Goal: Task Accomplishment & Management: Complete application form

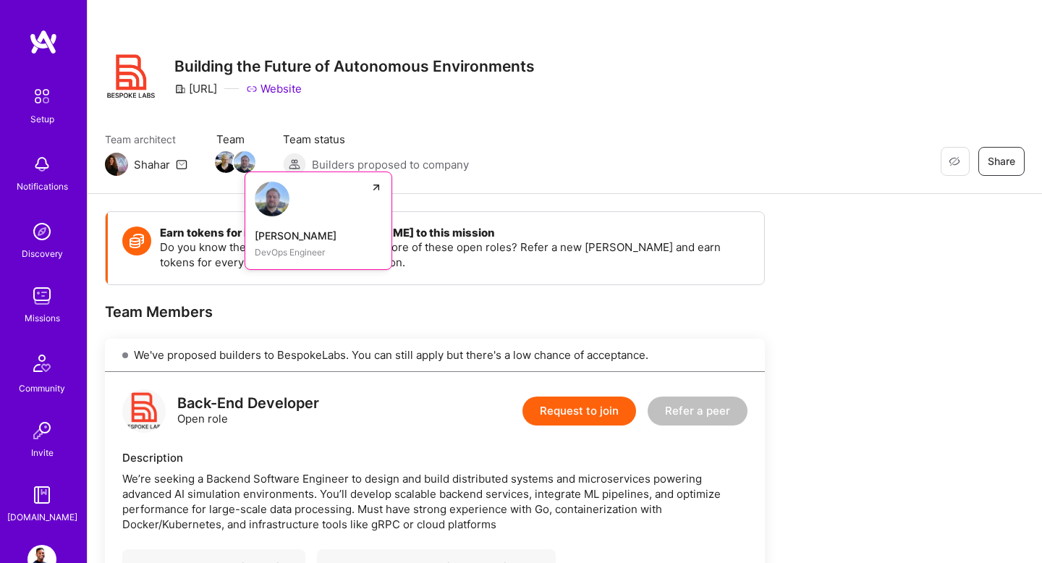
click at [245, 164] on img at bounding box center [245, 162] width 22 height 22
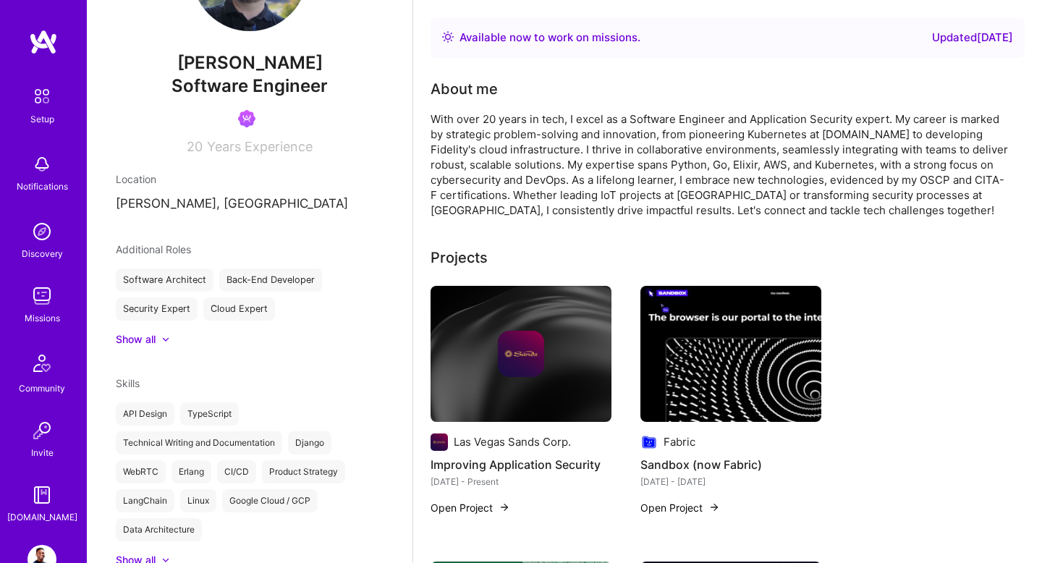
scroll to position [380, 0]
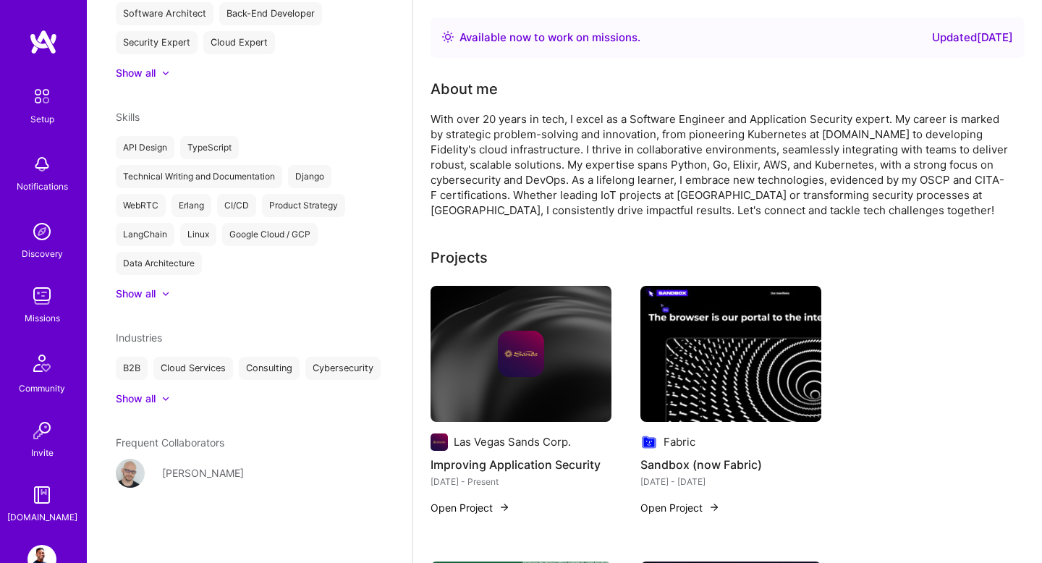
click at [200, 472] on div "Lukasz Baczynski" at bounding box center [203, 472] width 82 height 15
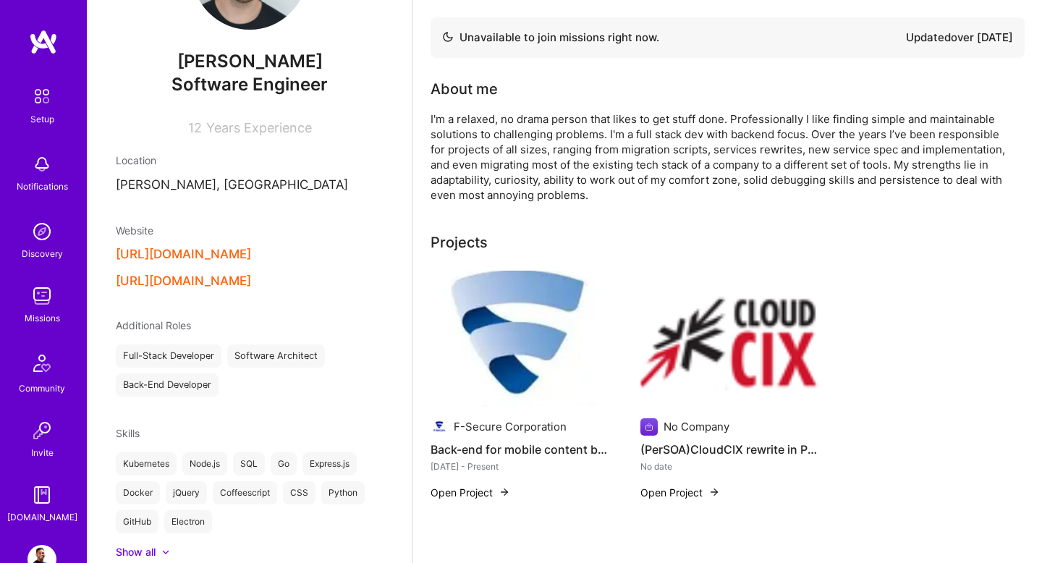
scroll to position [243, 0]
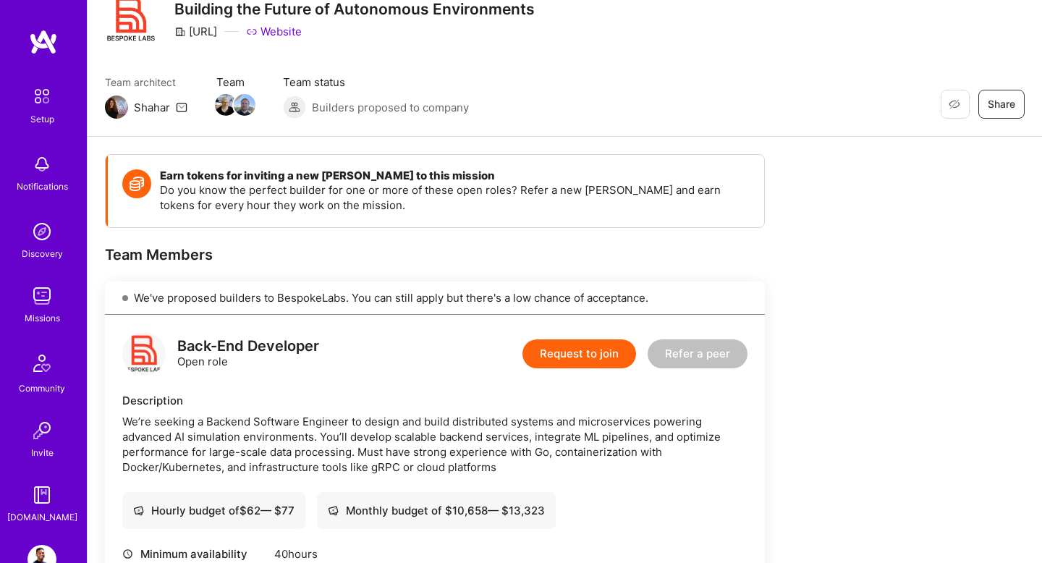
scroll to position [77, 0]
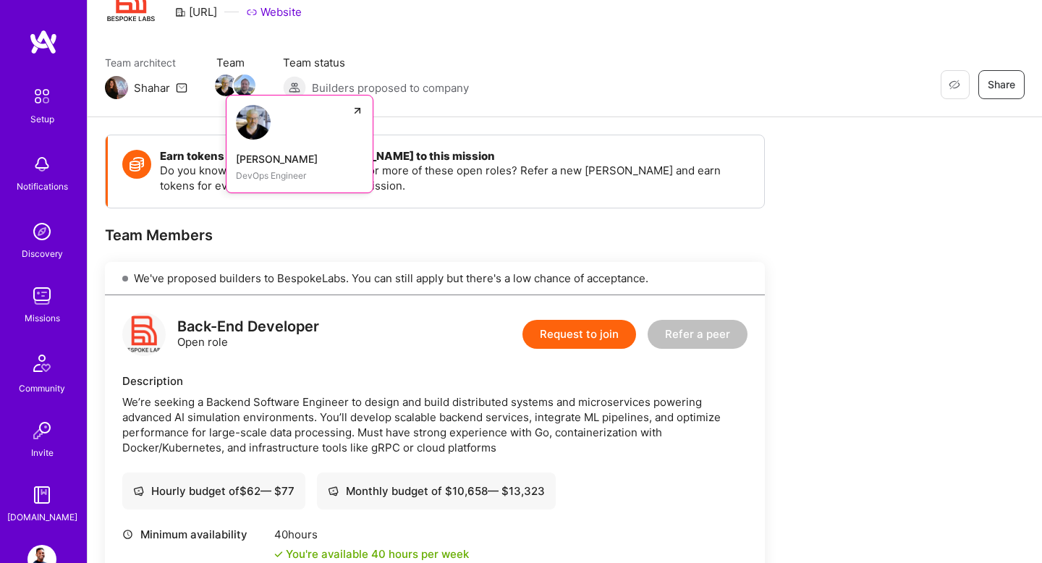
click at [257, 135] on img at bounding box center [253, 122] width 35 height 35
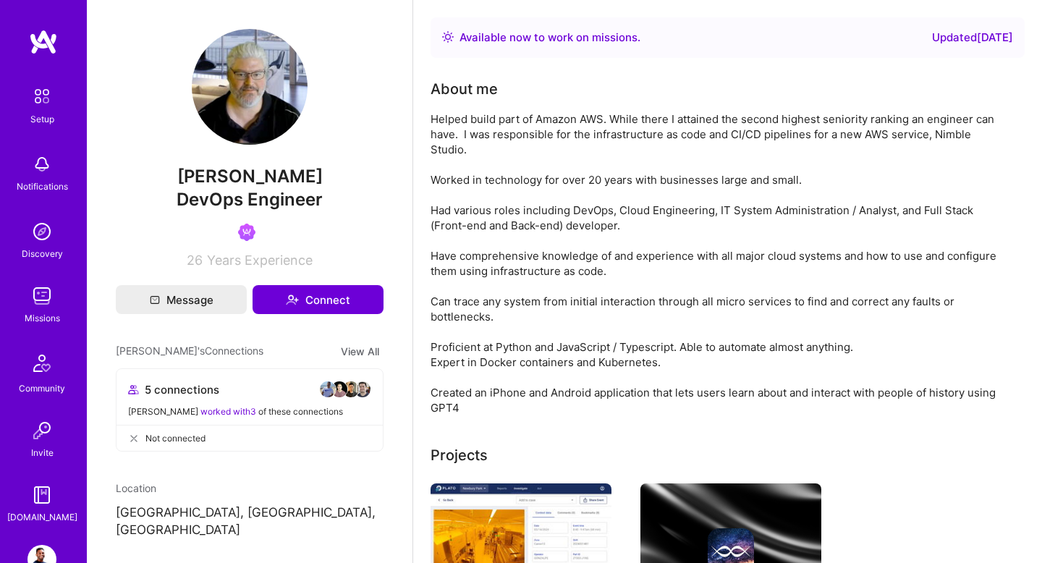
click at [44, 304] on img at bounding box center [41, 295] width 29 height 29
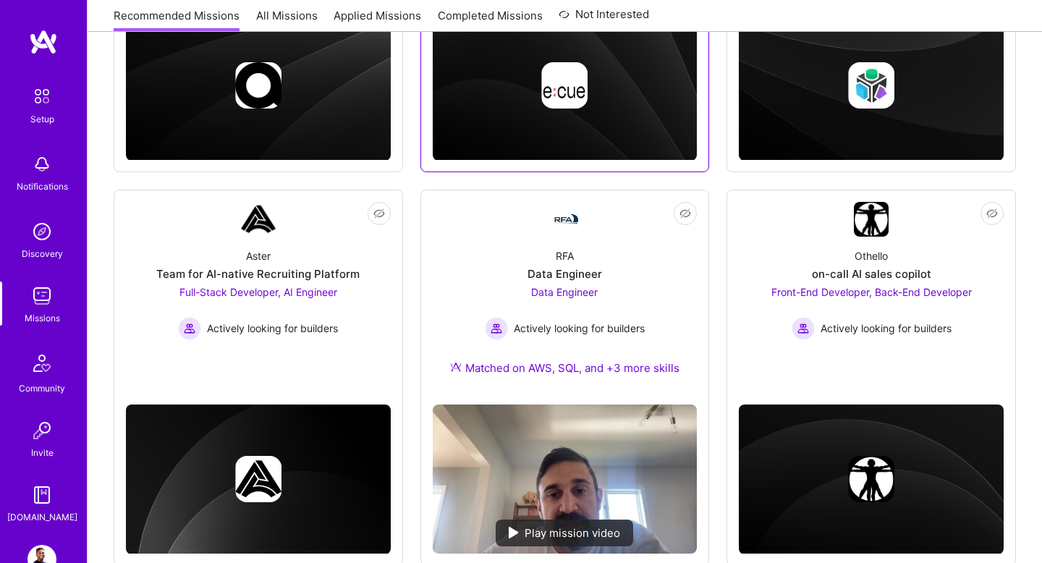
scroll to position [515, 0]
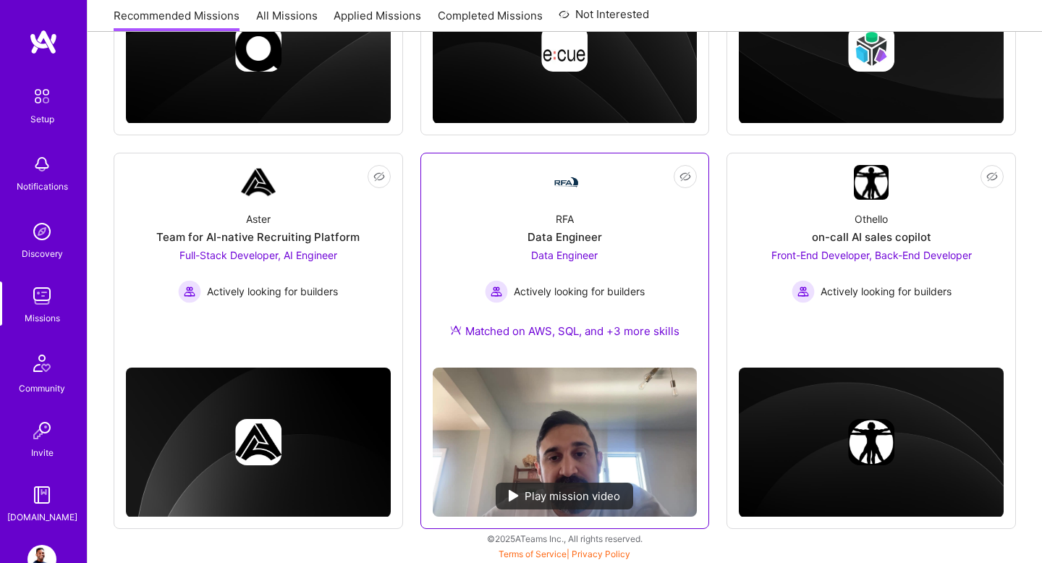
click at [566, 226] on div "RFA" at bounding box center [565, 218] width 18 height 15
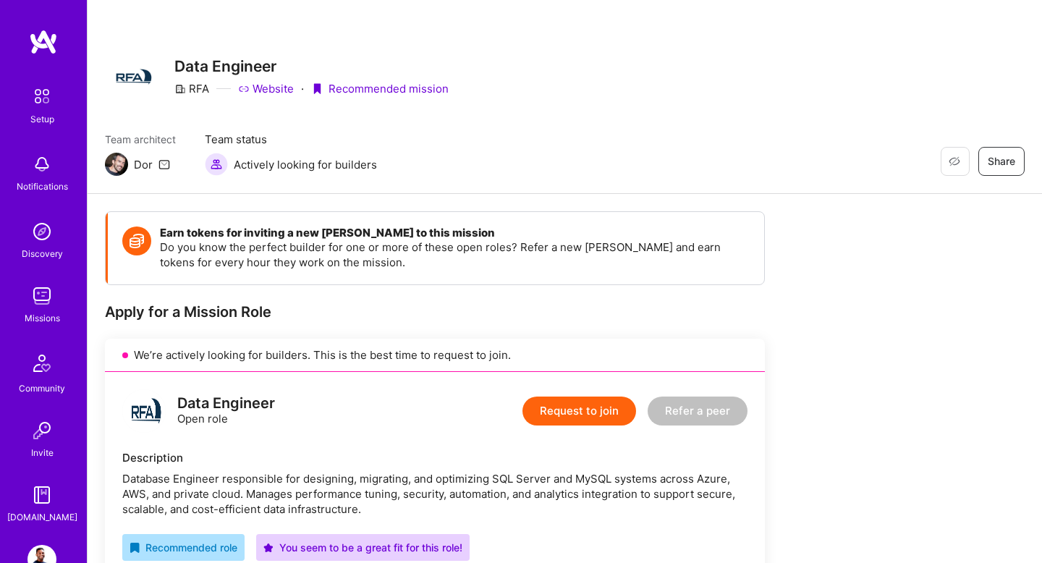
click at [585, 412] on button "Request to join" at bounding box center [579, 410] width 114 height 29
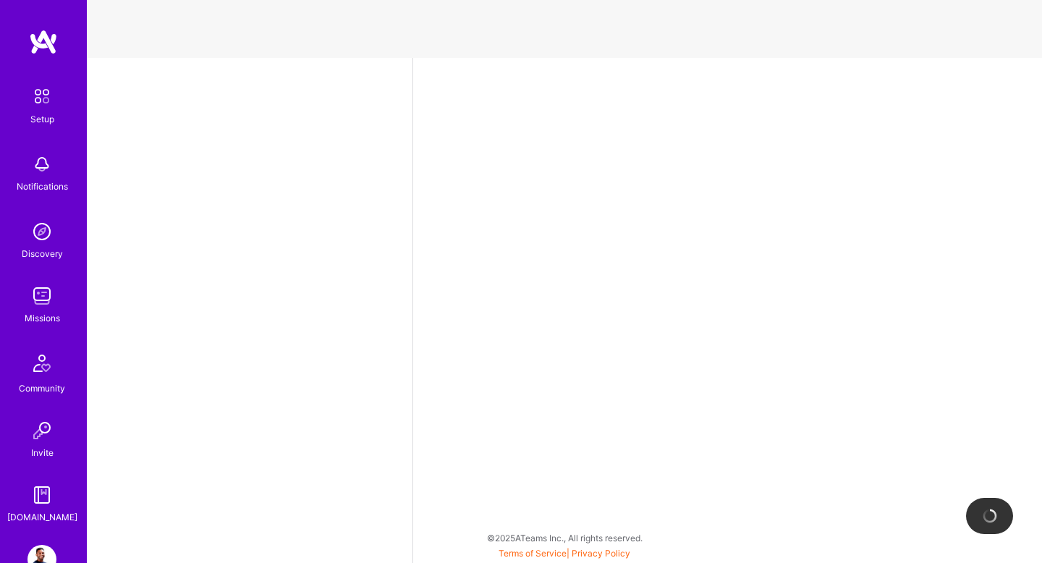
select select "US"
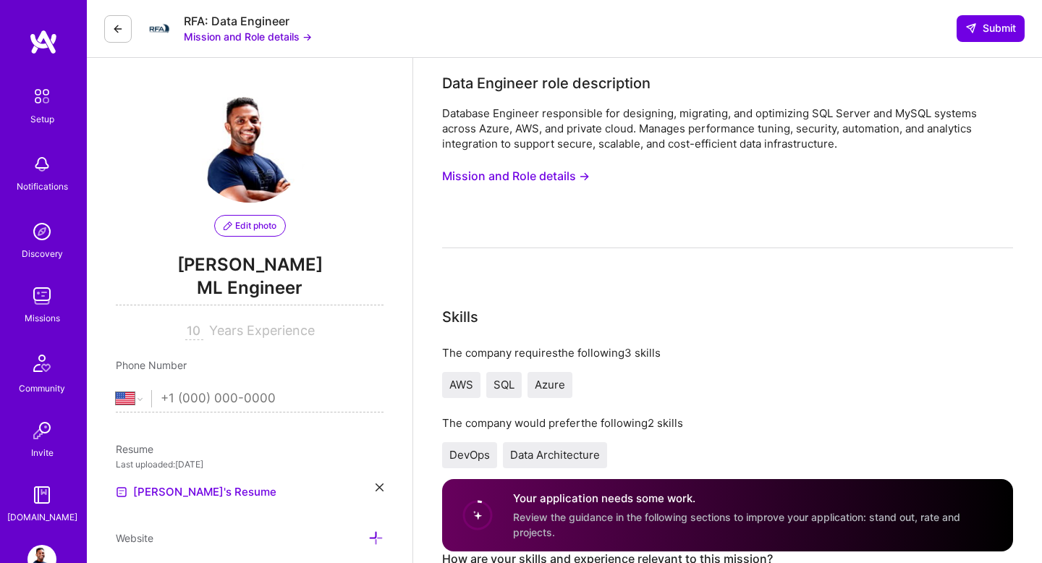
click at [119, 31] on icon at bounding box center [118, 29] width 12 height 12
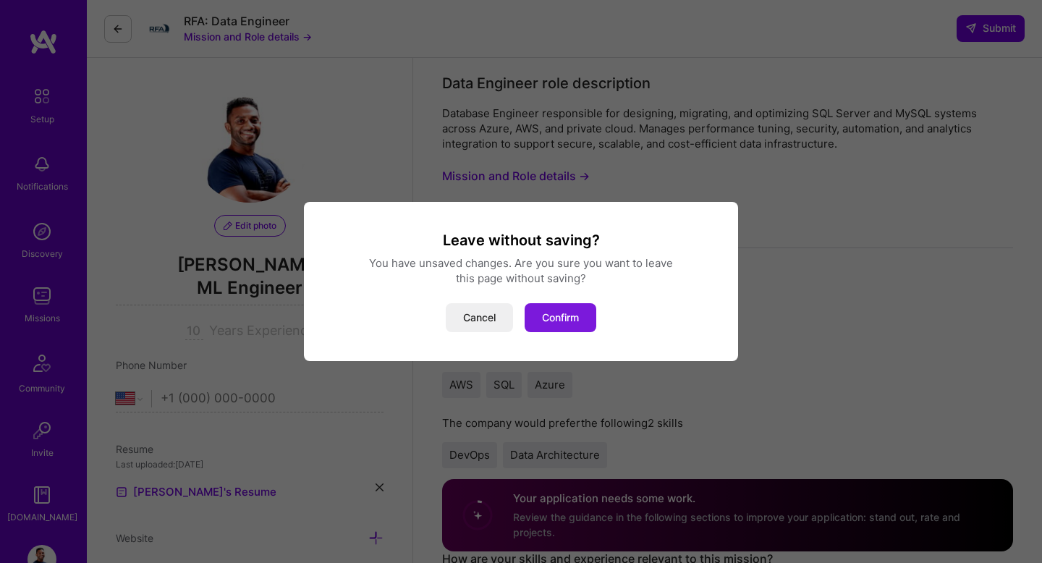
click at [538, 307] on button "Confirm" at bounding box center [561, 317] width 72 height 29
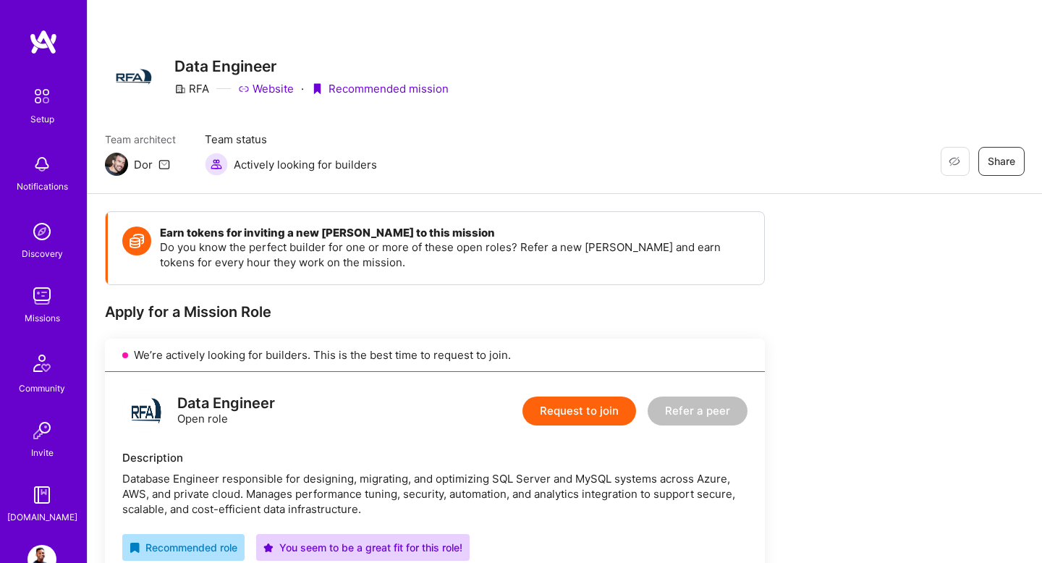
click at [117, 158] on img at bounding box center [116, 164] width 23 height 23
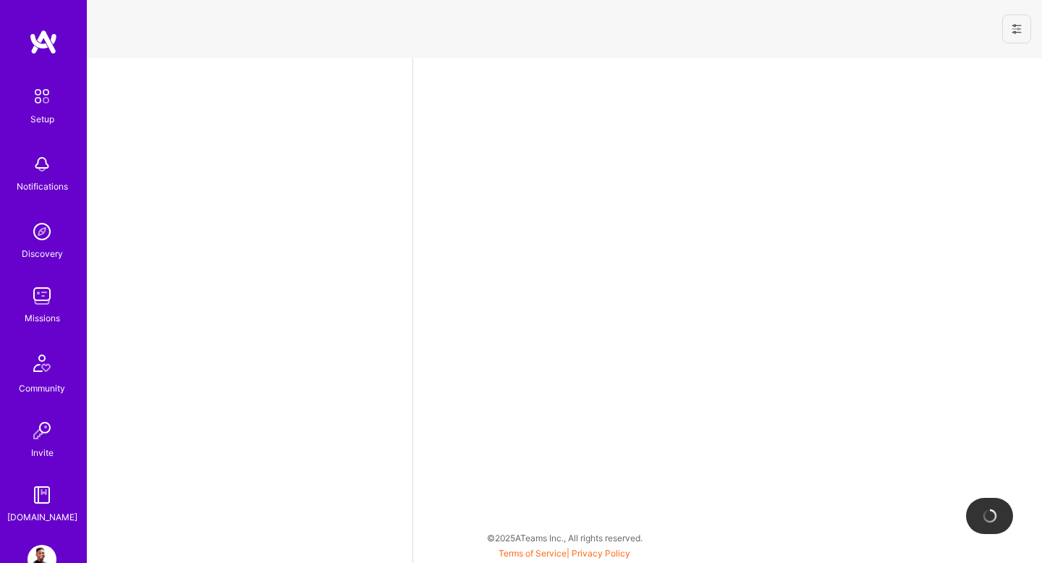
select select "US"
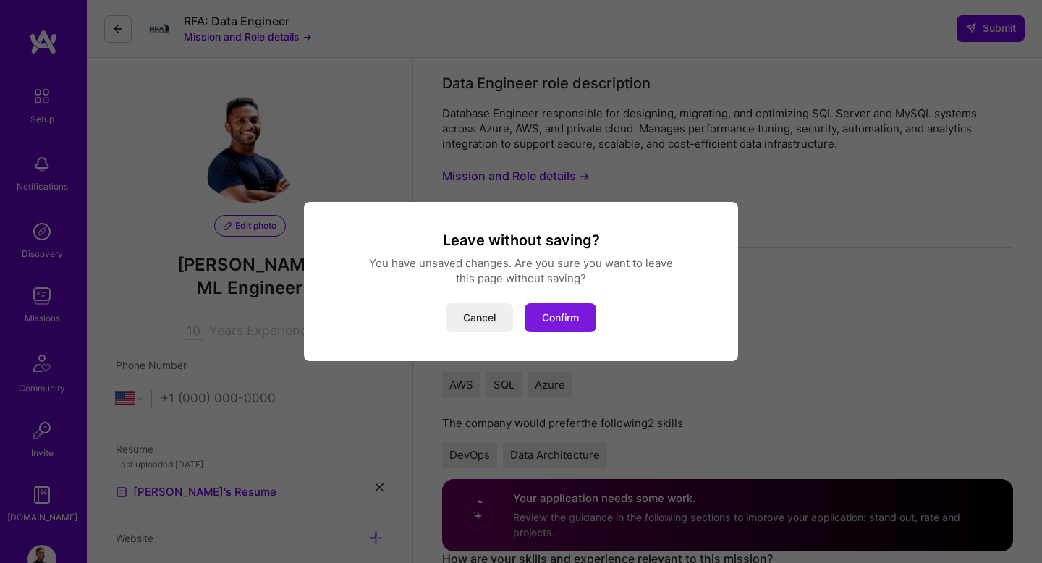
click at [556, 313] on button "Confirm" at bounding box center [561, 317] width 72 height 29
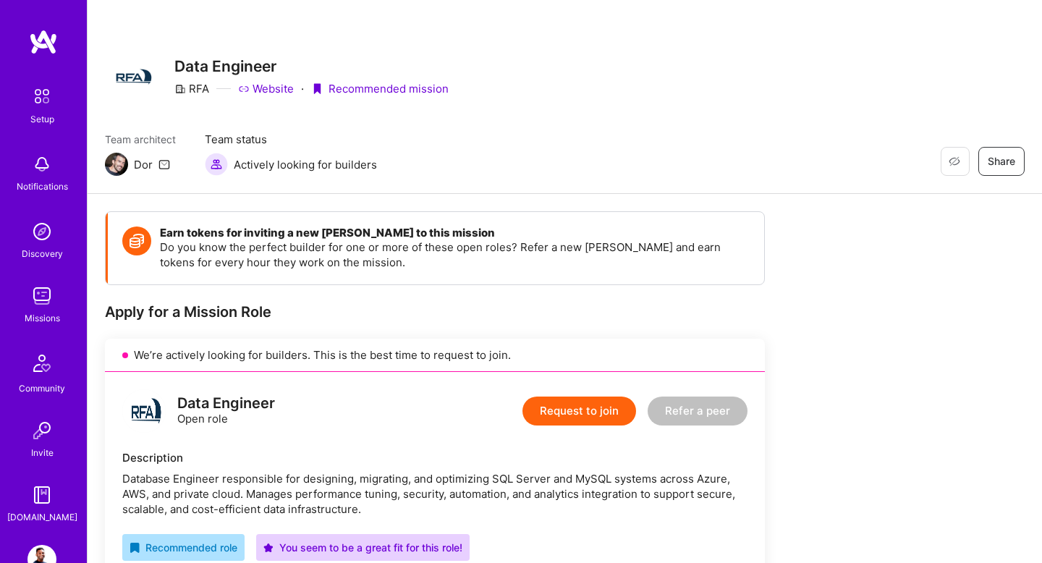
click at [118, 167] on img at bounding box center [116, 164] width 23 height 23
